Goal: Task Accomplishment & Management: Use online tool/utility

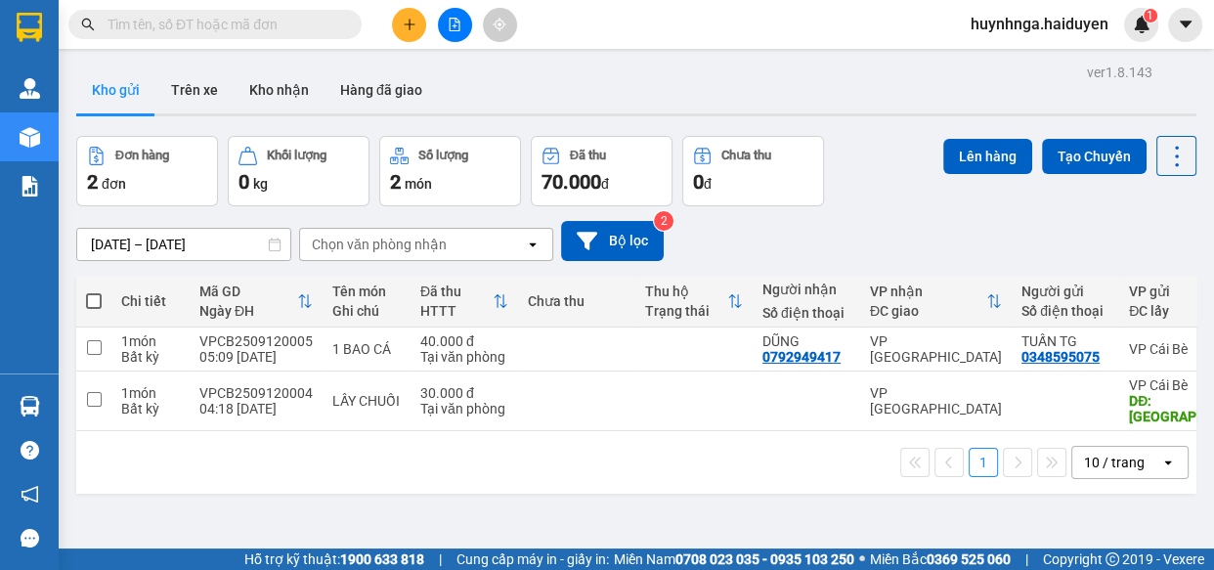
click at [279, 30] on input "text" at bounding box center [222, 24] width 231 height 21
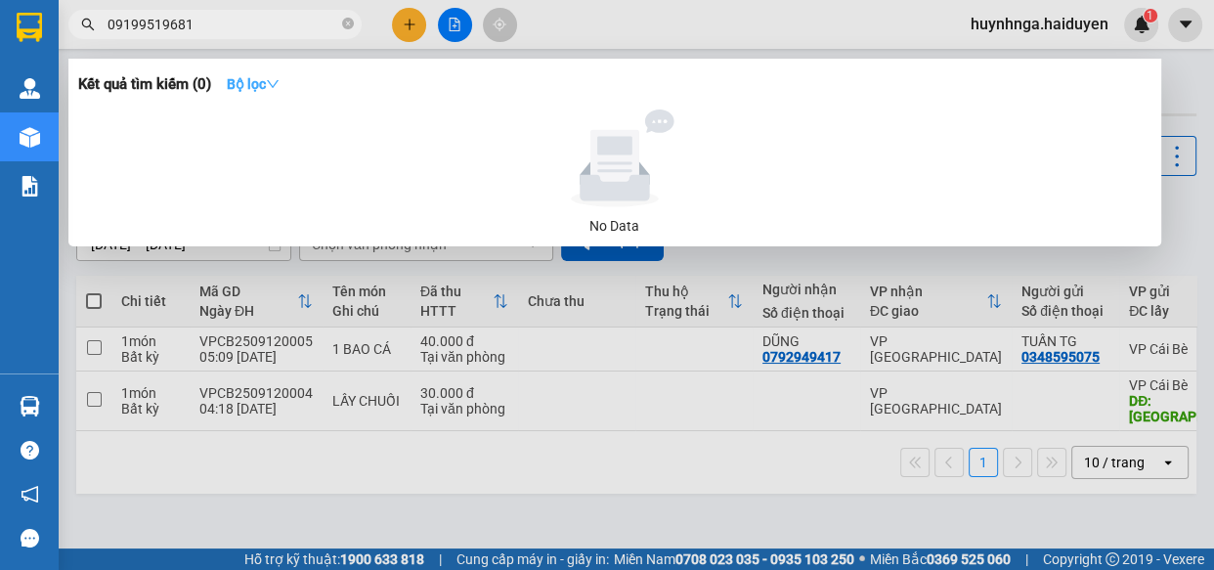
type input "09199519681"
click at [277, 79] on icon "down" at bounding box center [273, 84] width 14 height 14
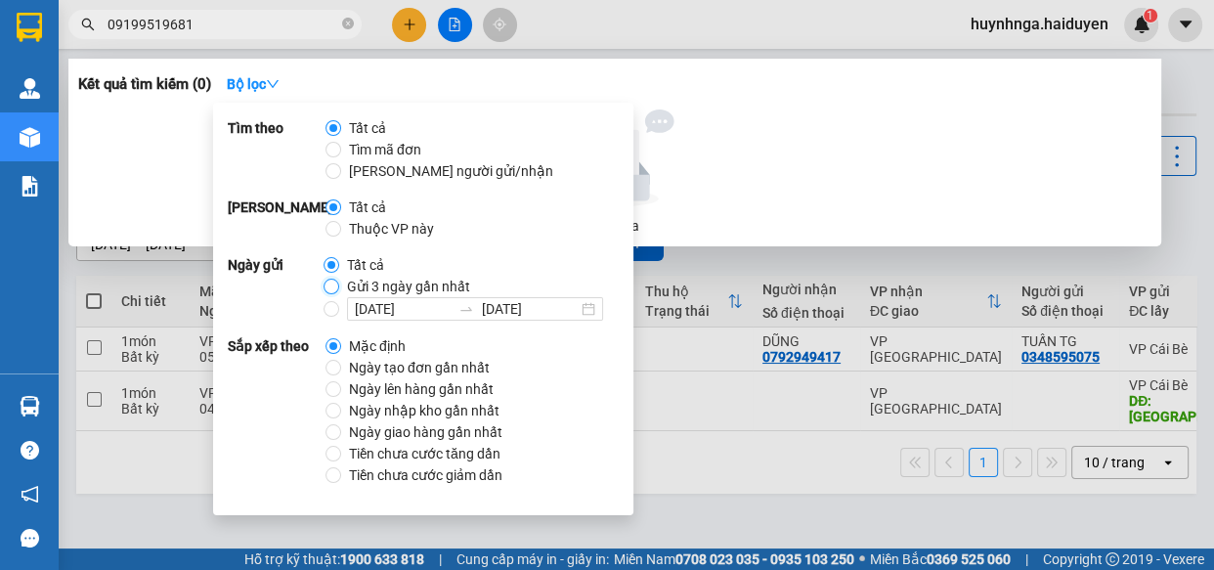
click at [326, 280] on input "Gửi 3 ngày gần nhất" at bounding box center [331, 287] width 16 height 16
radio input "true"
radio input "false"
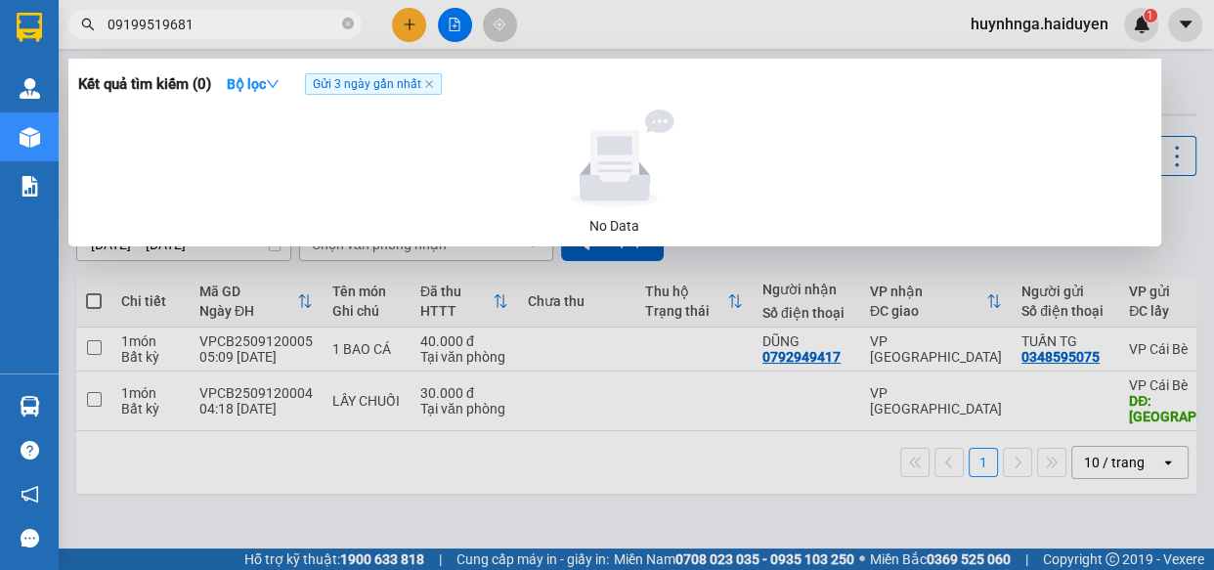
click at [803, 155] on div at bounding box center [614, 158] width 1057 height 98
click at [434, 86] on icon "close" at bounding box center [429, 84] width 10 height 10
click at [347, 23] on icon "close-circle" at bounding box center [348, 24] width 12 height 12
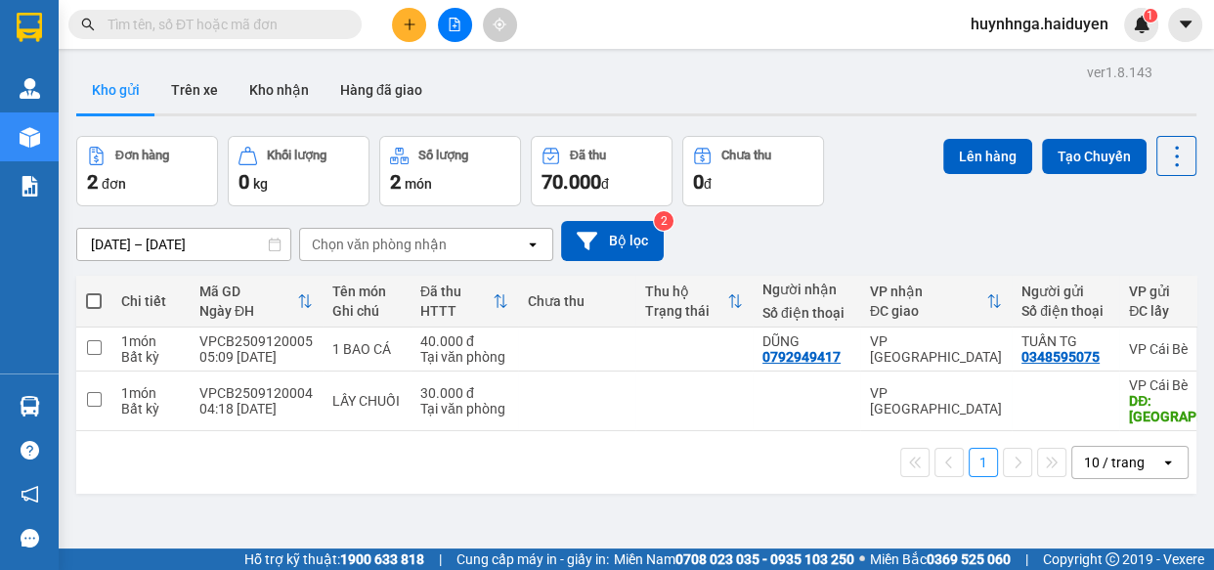
click at [273, 22] on input "text" at bounding box center [222, 24] width 231 height 21
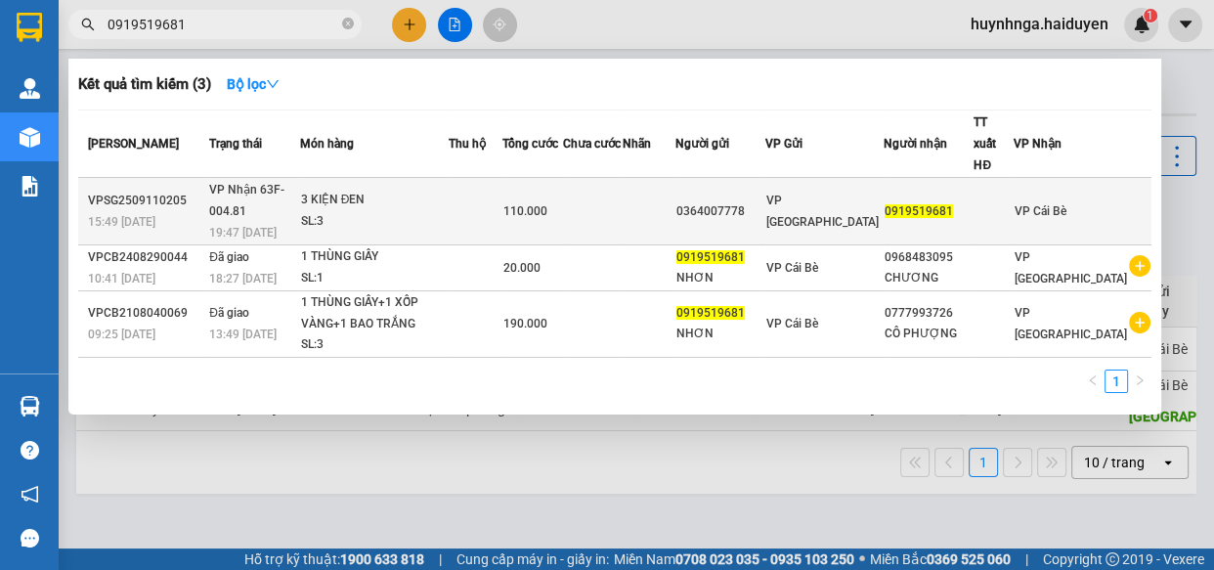
type input "0919519681"
click at [609, 187] on td at bounding box center [593, 211] width 60 height 67
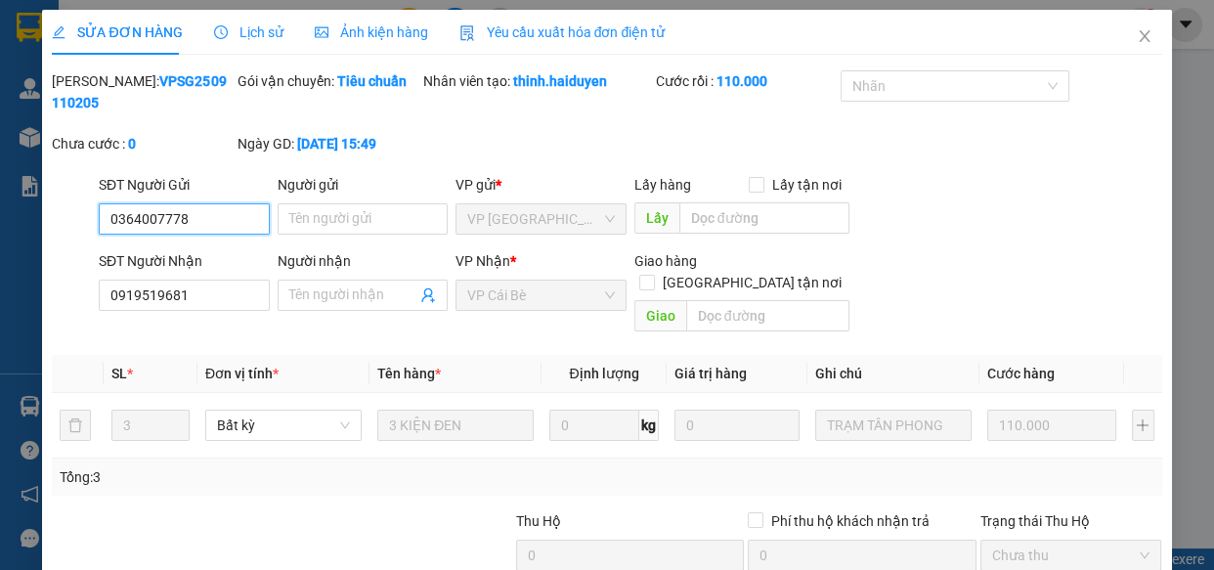
type input "0364007778"
type input "0919519681"
type input "110.000"
type input "0364007778"
type input "0919519681"
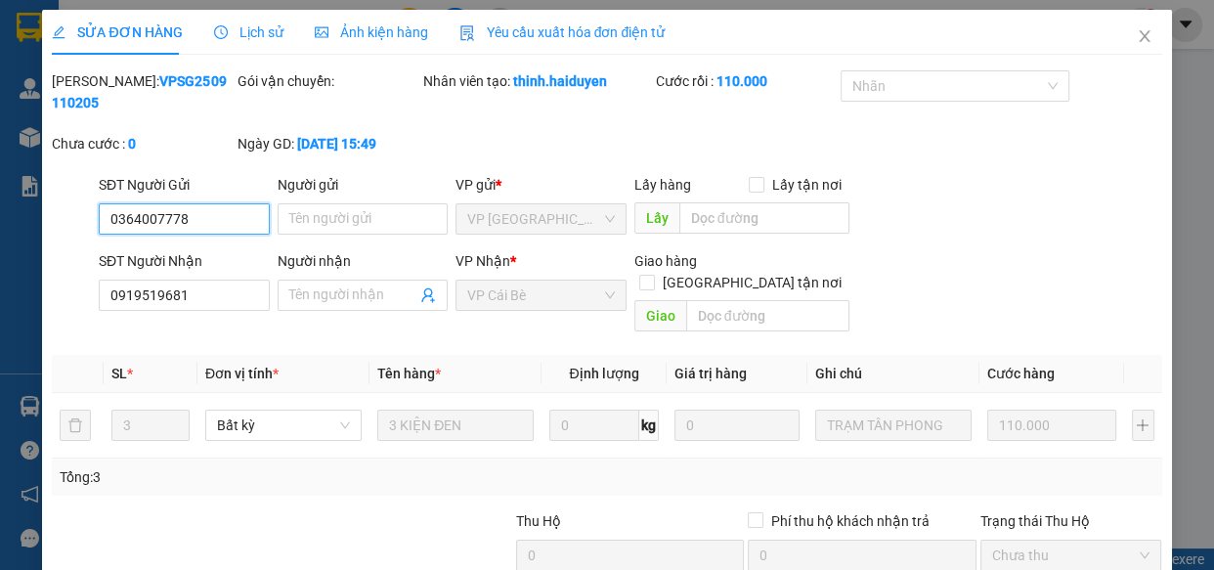
type input "110.000"
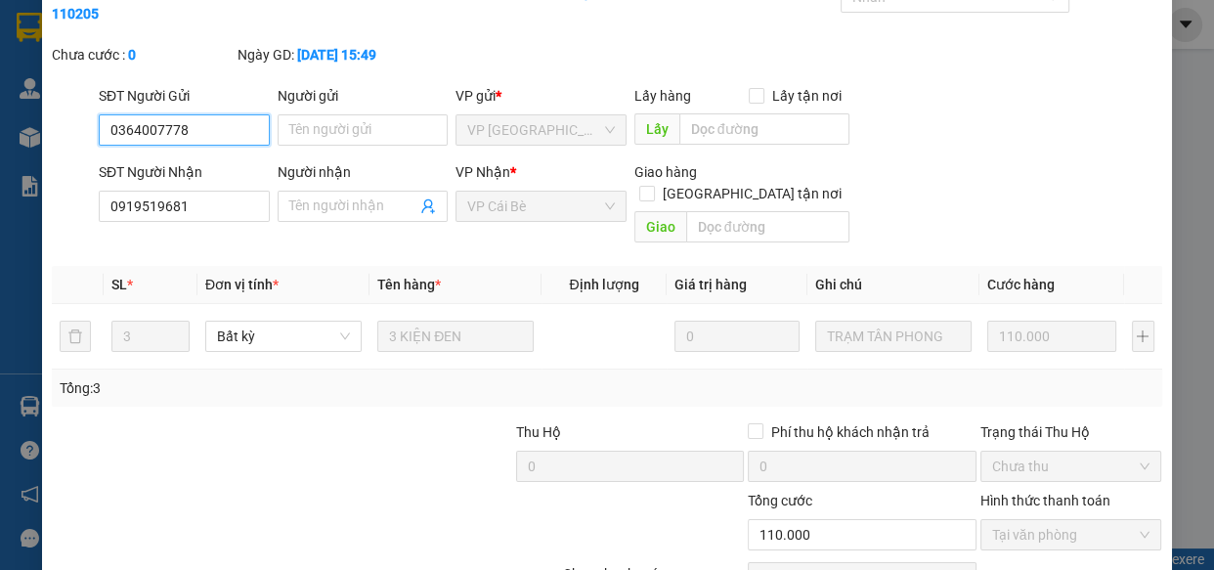
scroll to position [178, 0]
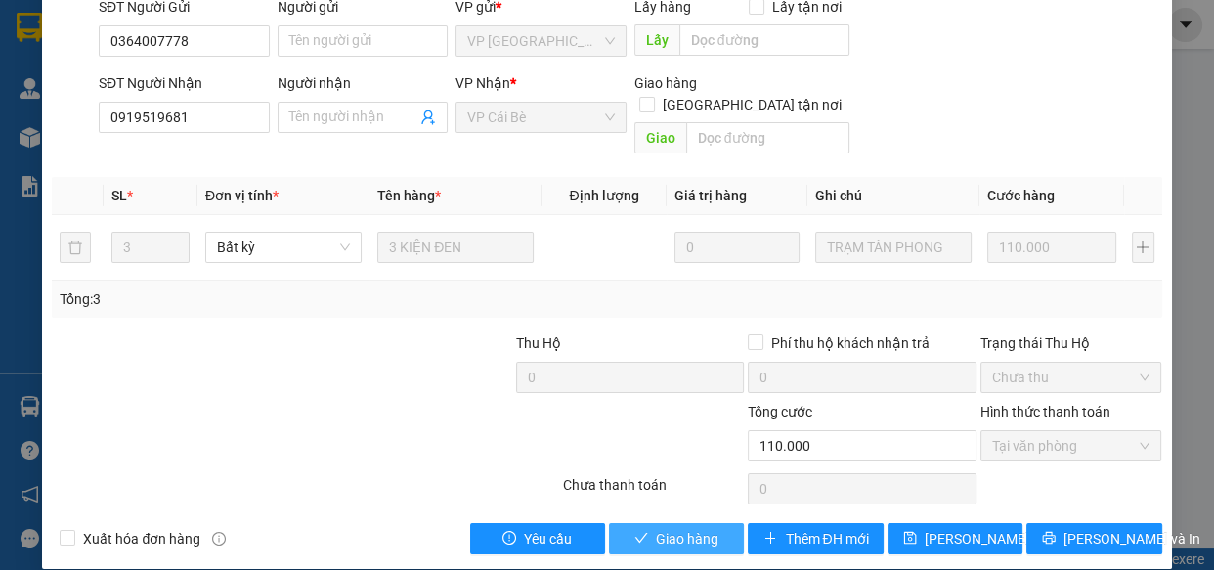
click at [678, 528] on span "Giao hàng" at bounding box center [687, 538] width 63 height 21
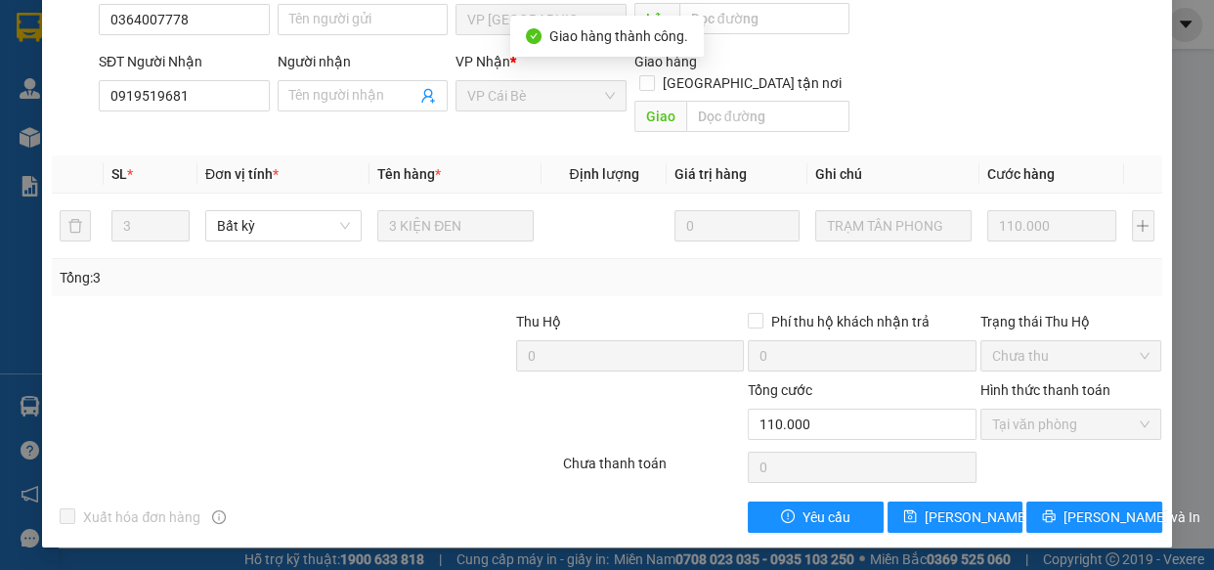
scroll to position [0, 0]
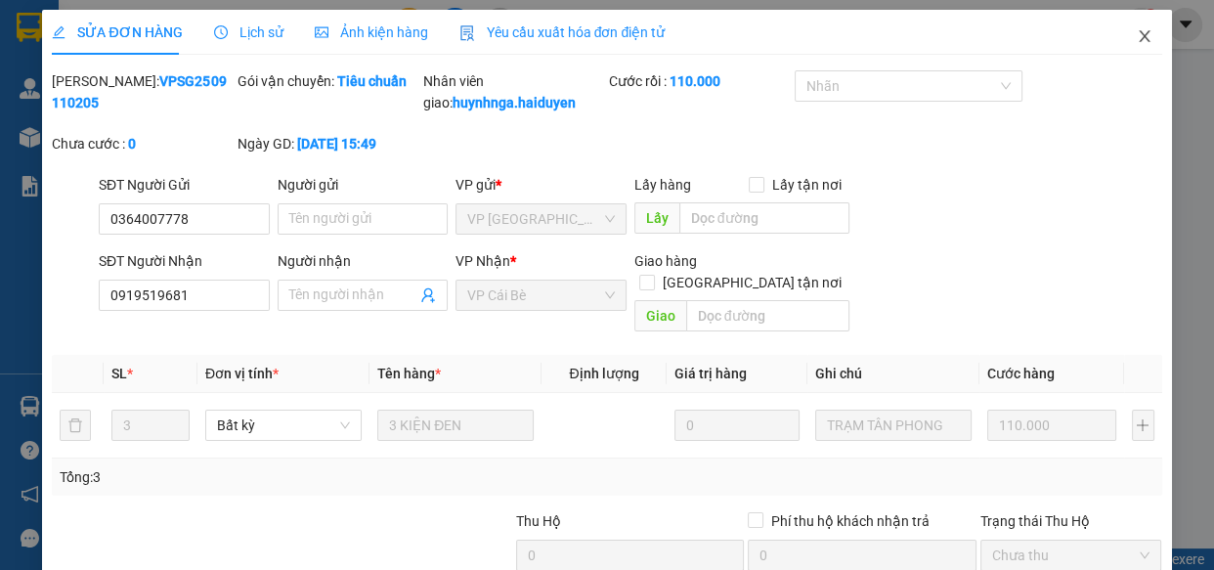
click at [1137, 31] on icon "close" at bounding box center [1145, 36] width 16 height 16
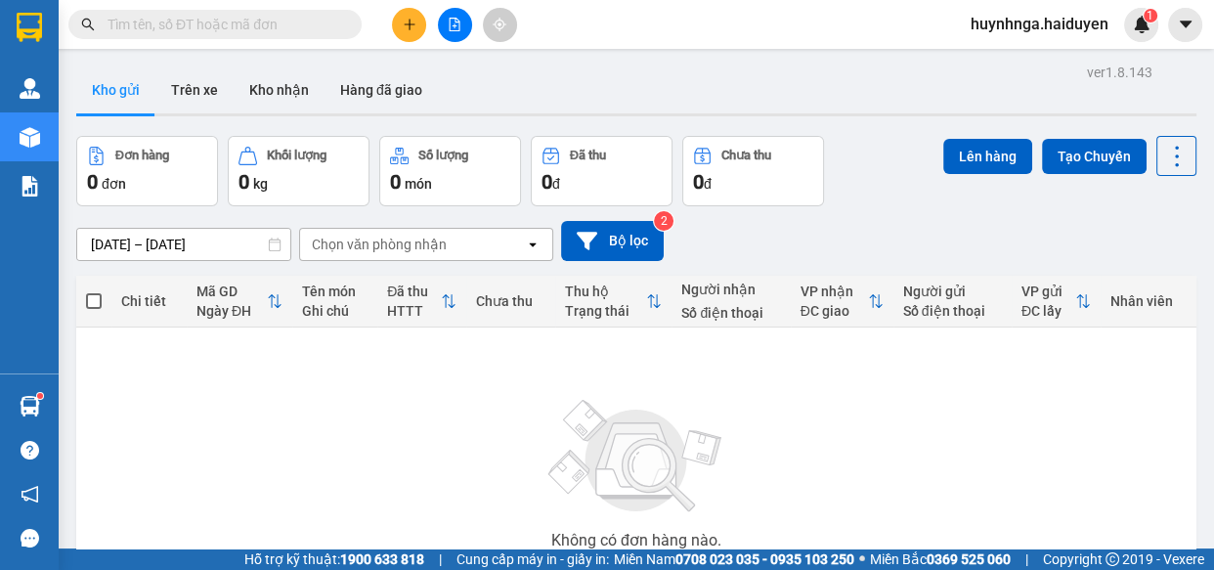
click at [316, 23] on input "text" at bounding box center [222, 24] width 231 height 21
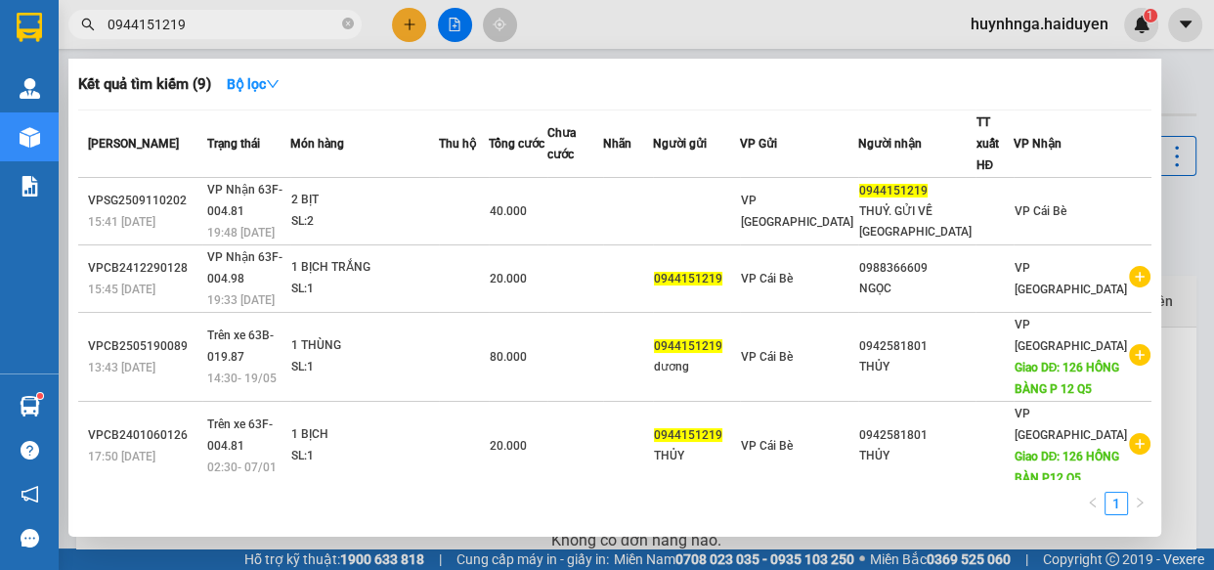
type input "0944151219"
click at [653, 193] on td at bounding box center [628, 211] width 50 height 67
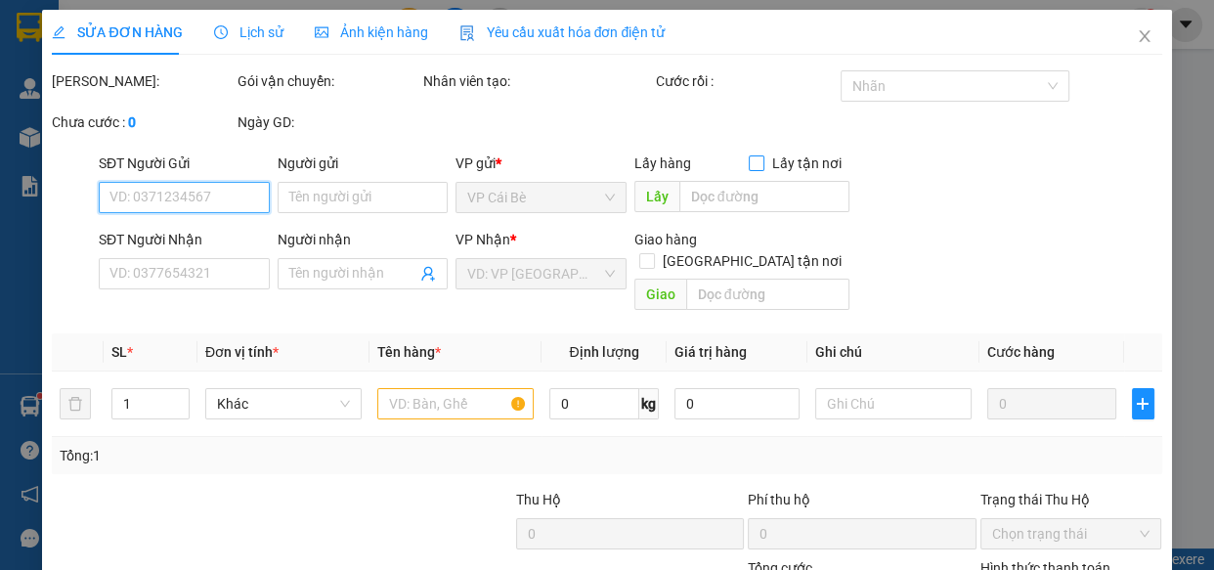
type input "0944151219"
type input "THUỶ. GỬI VỀ TÂN PHONG"
type input "40.000"
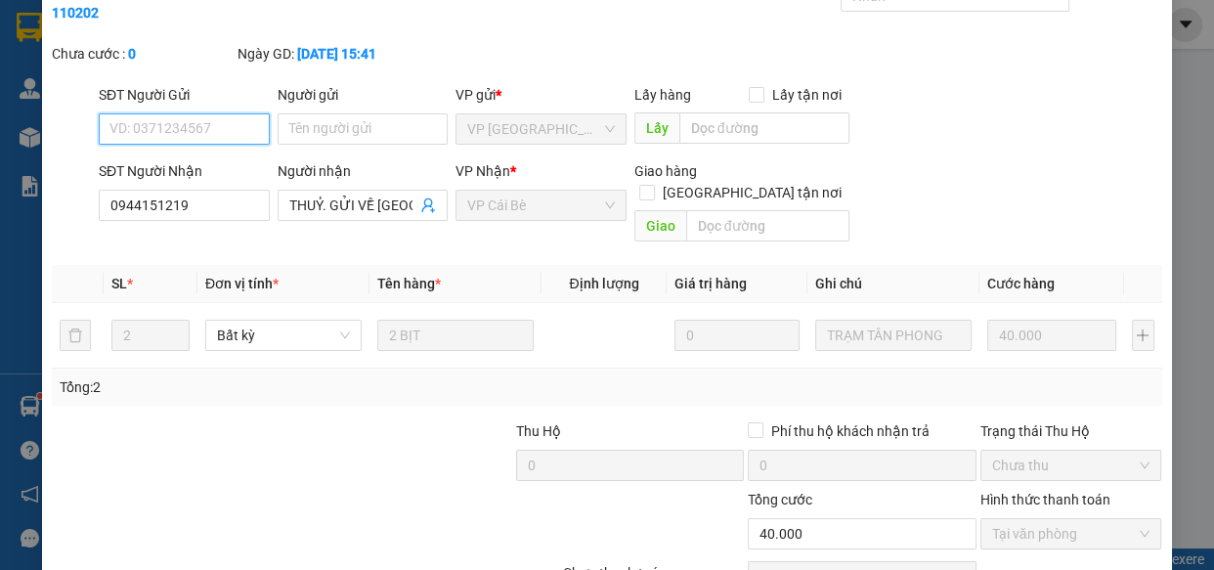
scroll to position [178, 0]
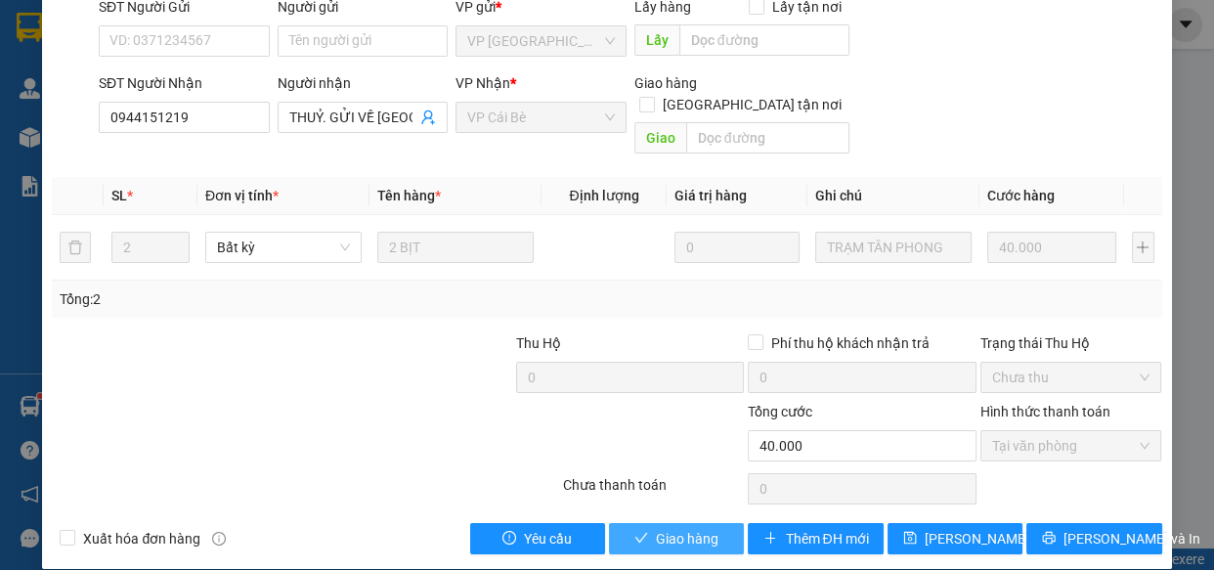
click at [685, 528] on span "Giao hàng" at bounding box center [687, 538] width 63 height 21
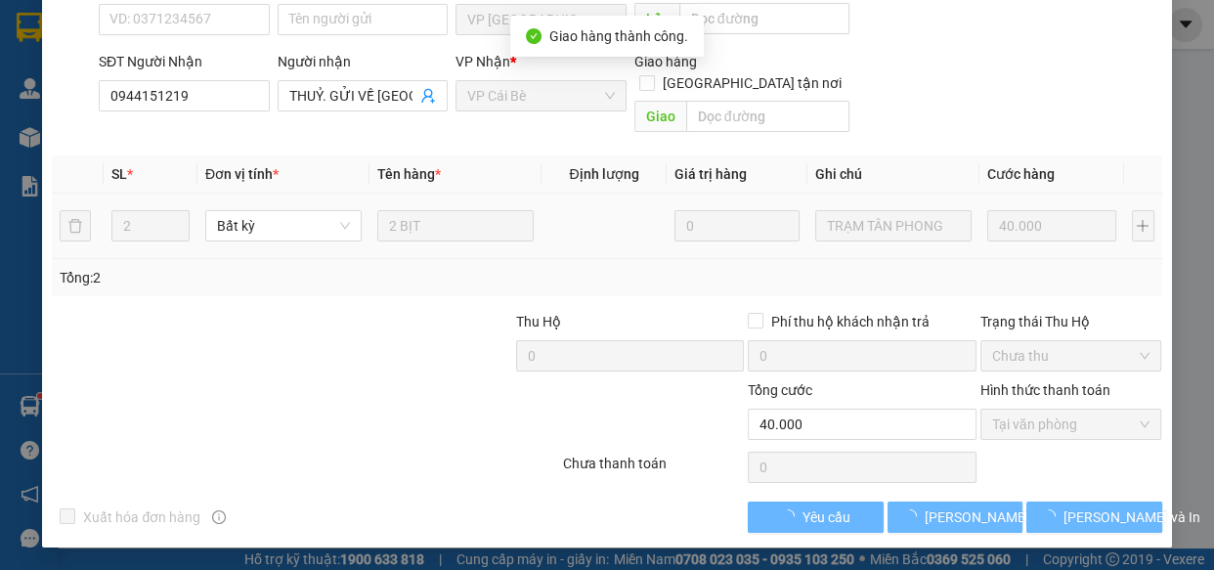
scroll to position [0, 0]
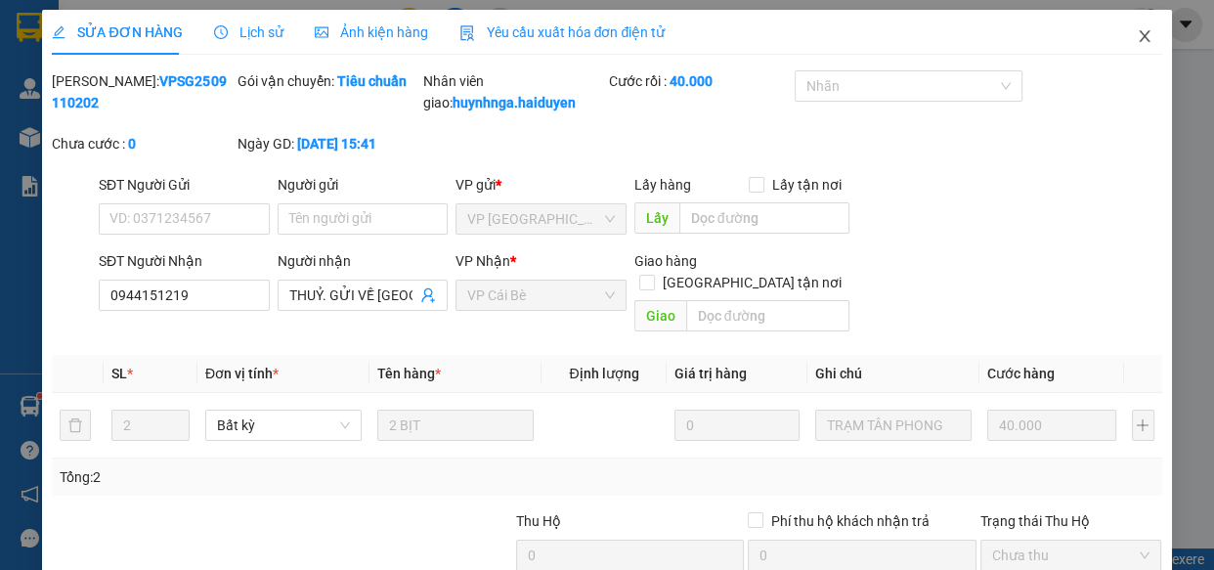
click at [1137, 35] on icon "close" at bounding box center [1145, 36] width 16 height 16
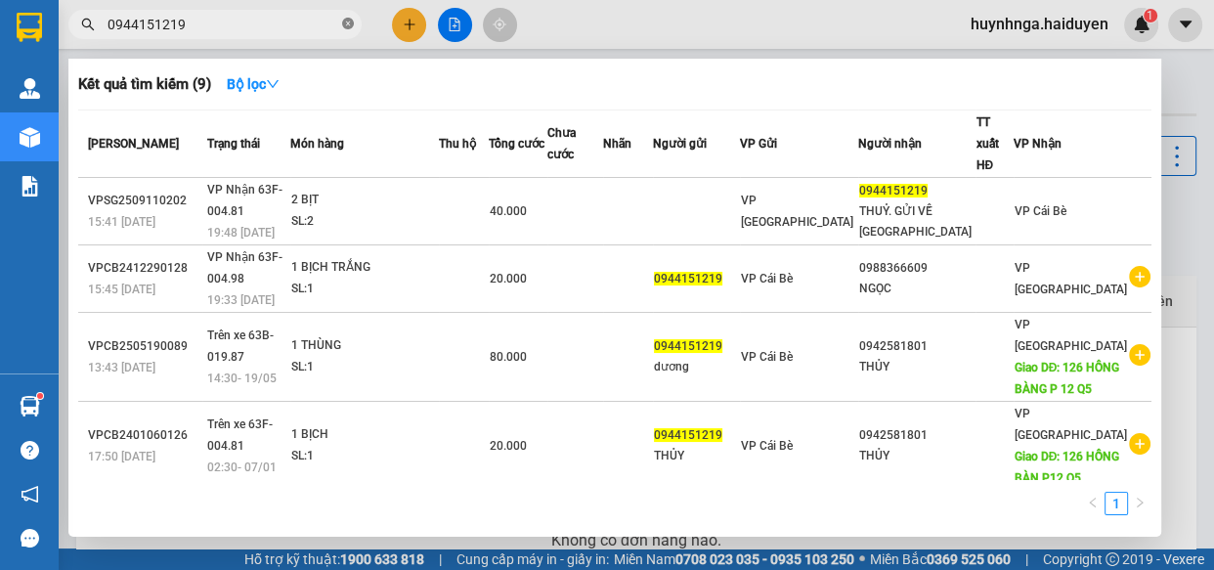
click at [350, 21] on icon "close-circle" at bounding box center [348, 24] width 12 height 12
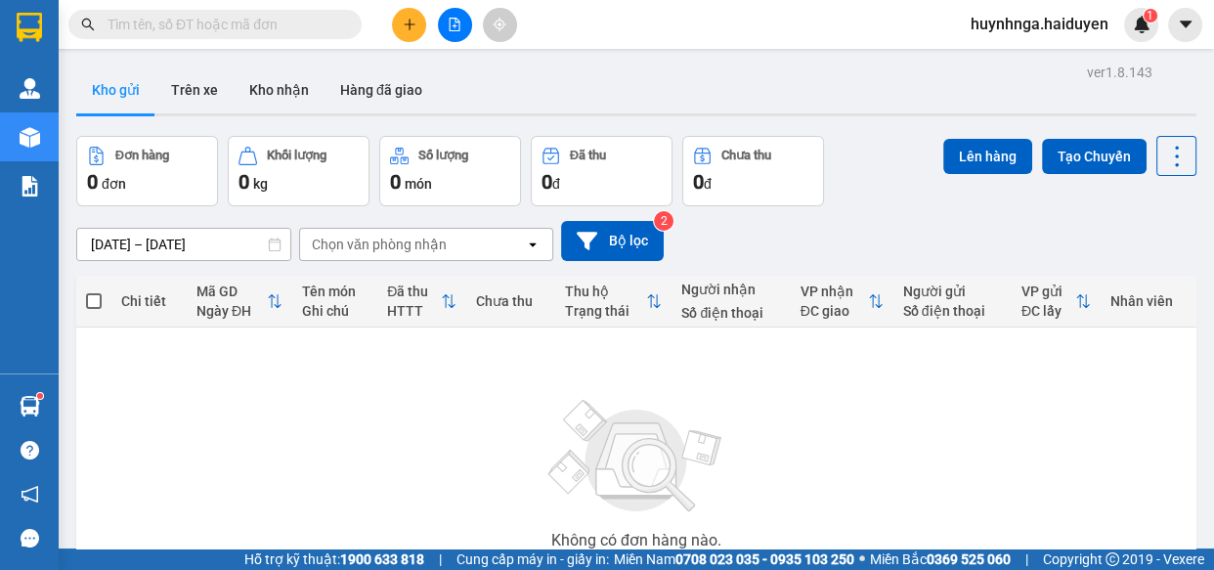
click at [262, 29] on input "text" at bounding box center [222, 24] width 231 height 21
type input "d"
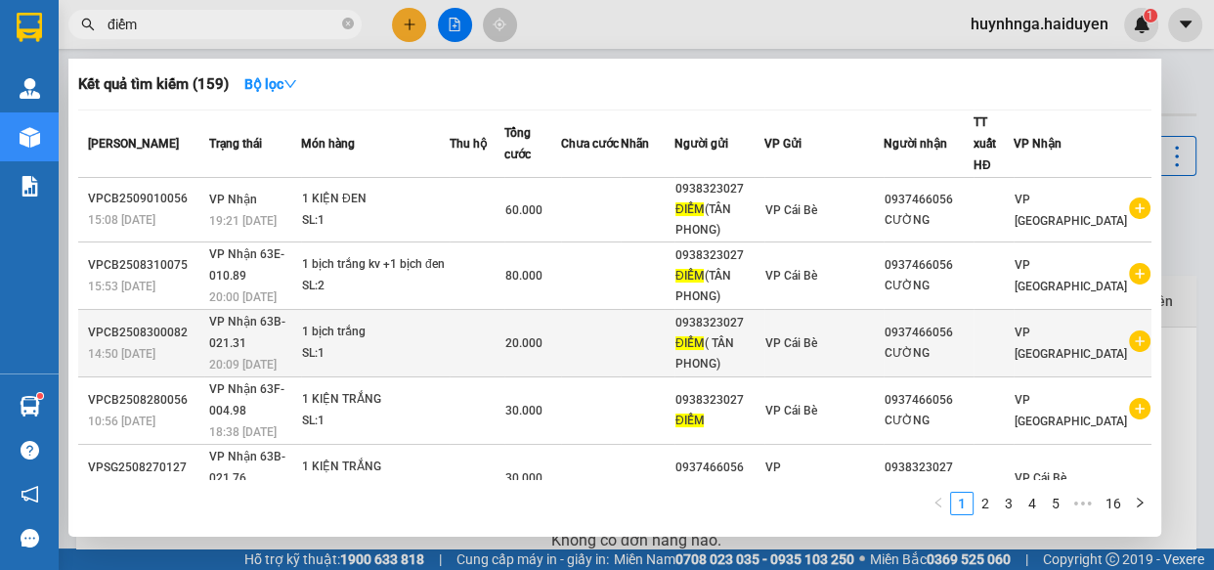
scroll to position [88, 0]
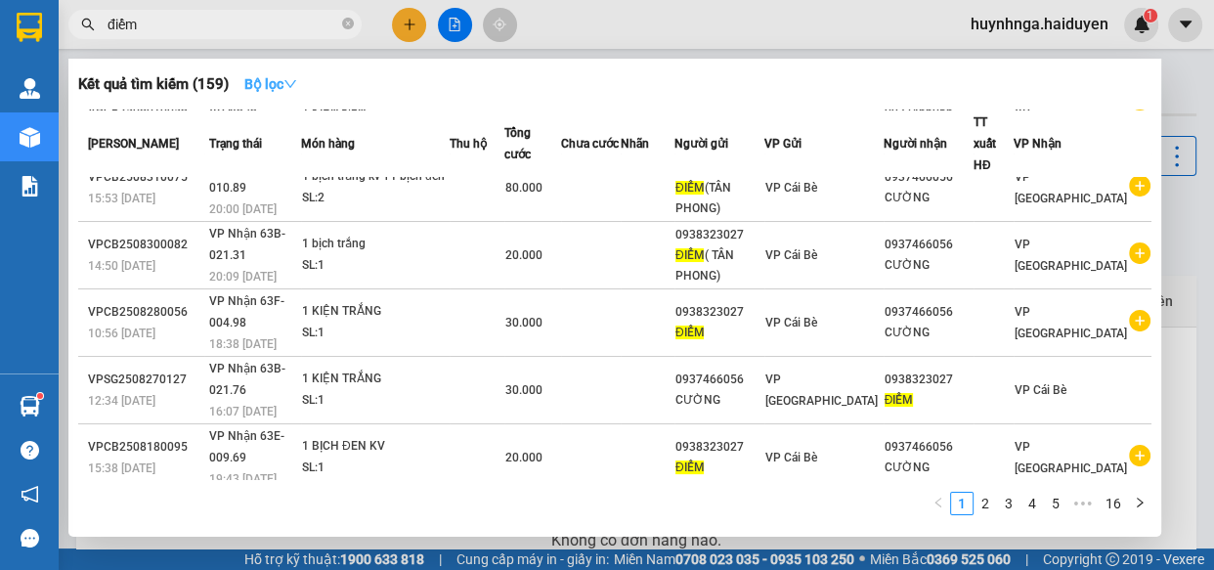
type input "điểm"
click at [291, 88] on icon "down" at bounding box center [290, 84] width 14 height 14
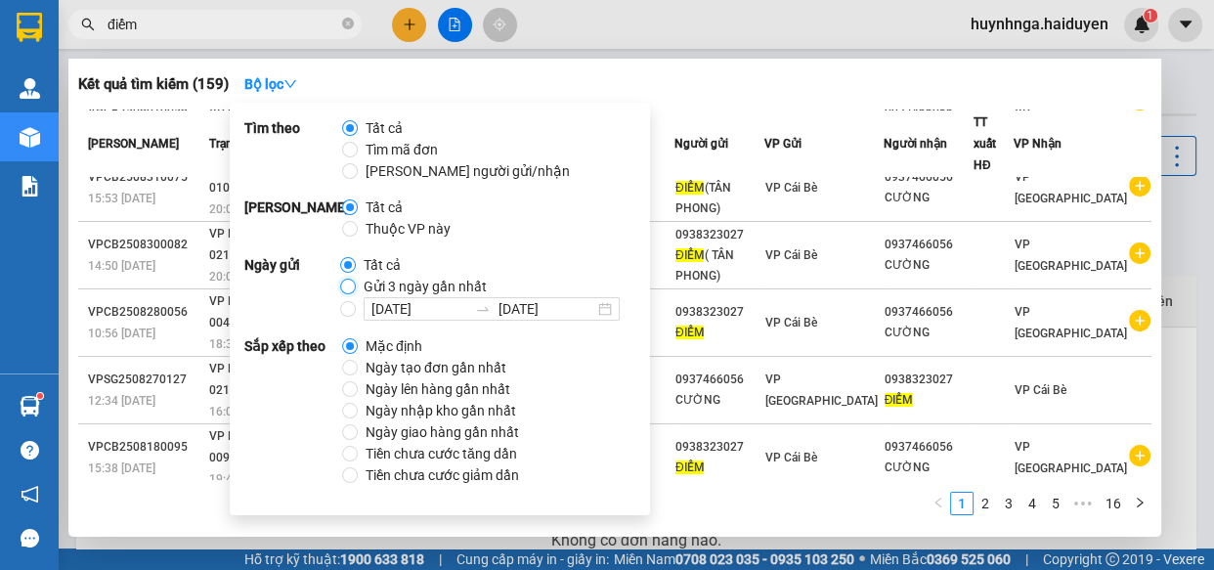
click at [342, 289] on input "Gửi 3 ngày gần nhất" at bounding box center [348, 287] width 16 height 16
radio input "true"
radio input "false"
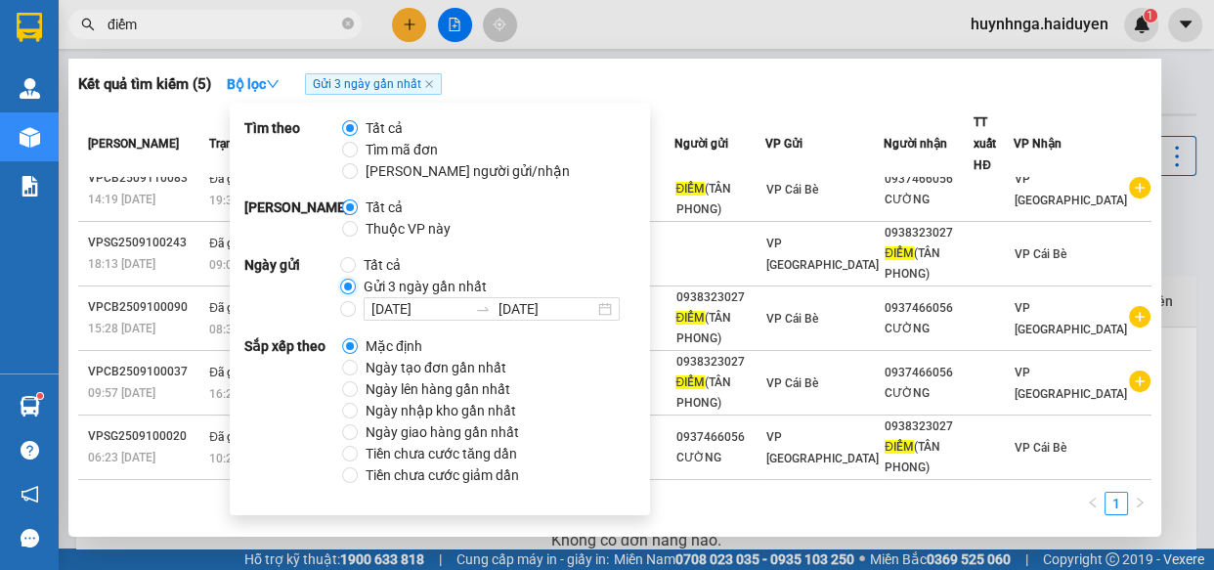
scroll to position [0, 0]
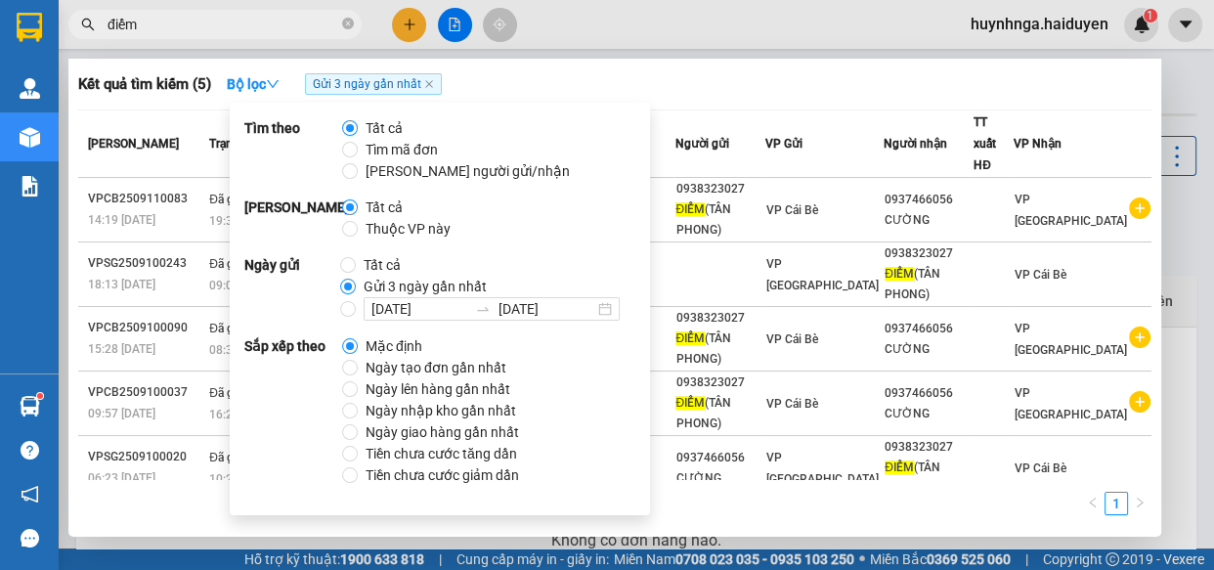
click at [568, 85] on div "Kết quả tìm kiếm ( 5 ) Bộ lọc Gửi 3 ngày gần nhất" at bounding box center [614, 83] width 1073 height 31
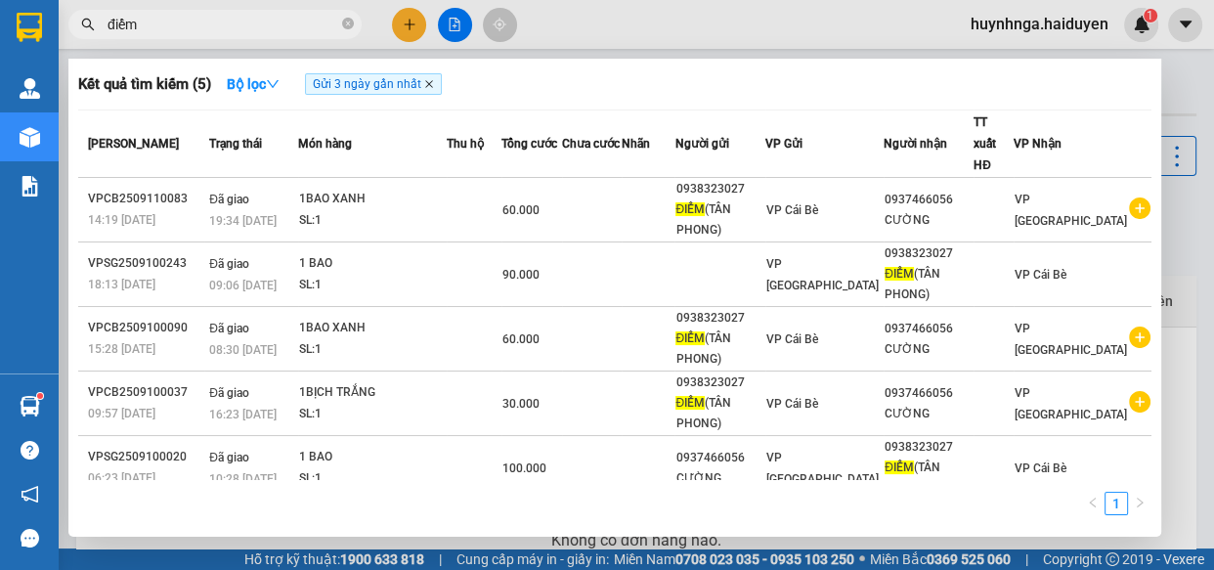
click at [433, 83] on icon "close" at bounding box center [429, 84] width 8 height 8
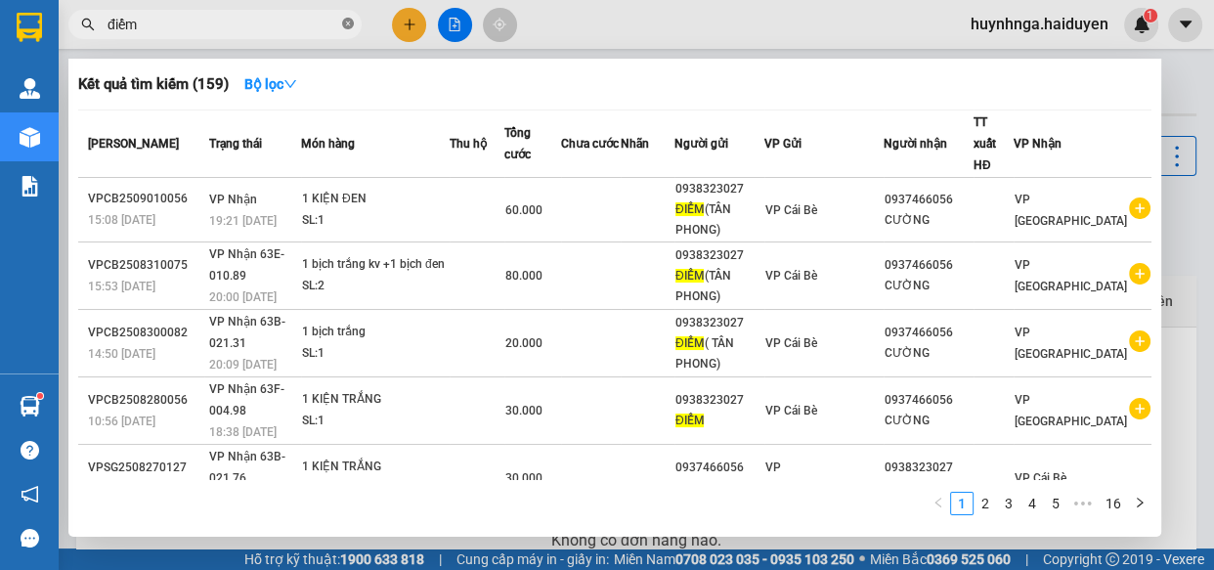
click at [351, 26] on icon "close-circle" at bounding box center [348, 24] width 12 height 12
